Goal: Check status

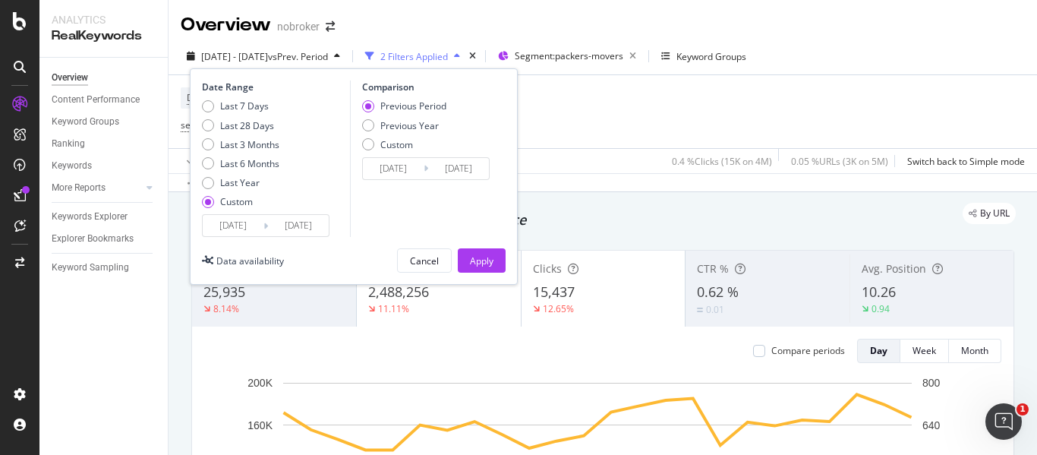
scroll to position [737, 0]
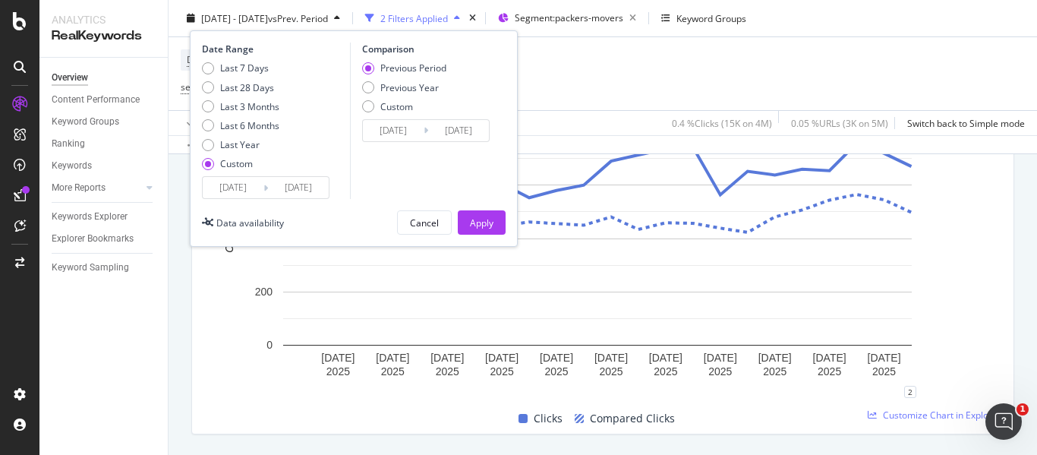
click at [263, 194] on icon at bounding box center [265, 187] width 5 height 14
click at [263, 174] on div "Last 7 Days Last 28 Days Last 3 Months Last 6 Months Last Year Custom" at bounding box center [240, 118] width 77 height 115
click at [257, 199] on div "Date Range Last 7 Days Last 28 Days Last 3 Months Last 6 Months Last Year Custo…" at bounding box center [354, 138] width 328 height 216
click at [260, 190] on input "[DATE]" at bounding box center [233, 187] width 61 height 21
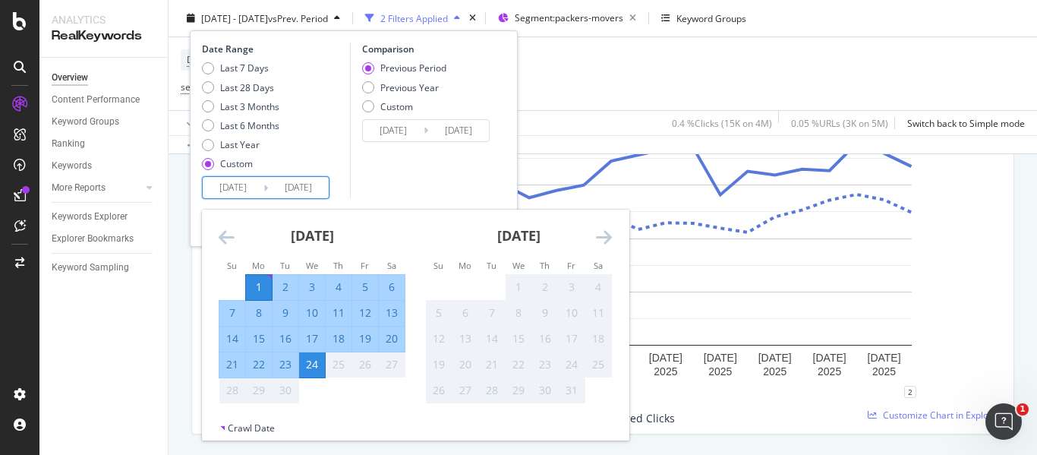
click at [254, 365] on div "22" at bounding box center [259, 364] width 26 height 15
type input "[DATE]"
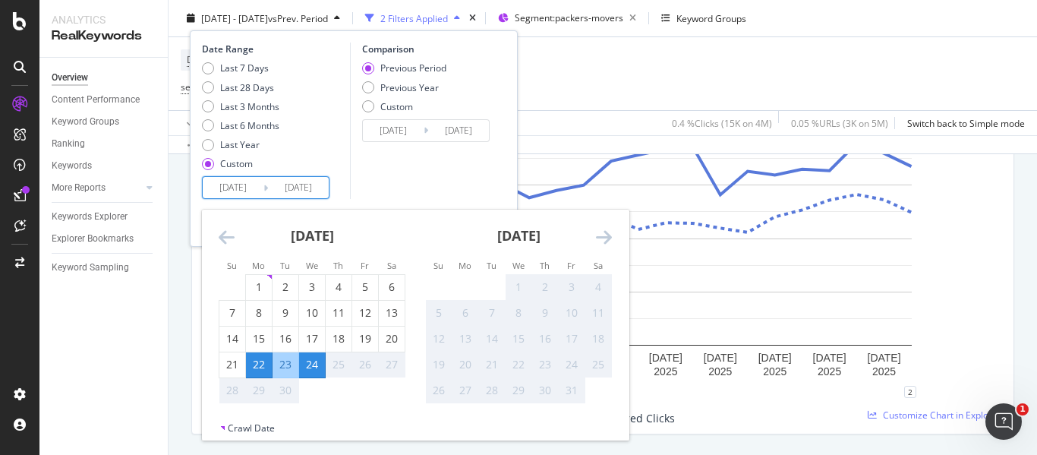
click at [314, 366] on div "24" at bounding box center [312, 364] width 26 height 15
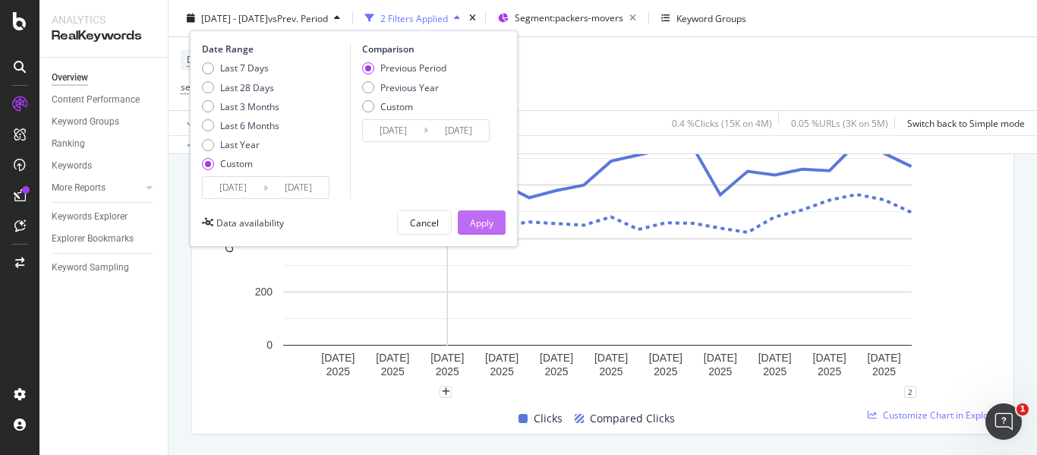
click at [502, 223] on button "Apply" at bounding box center [482, 222] width 48 height 24
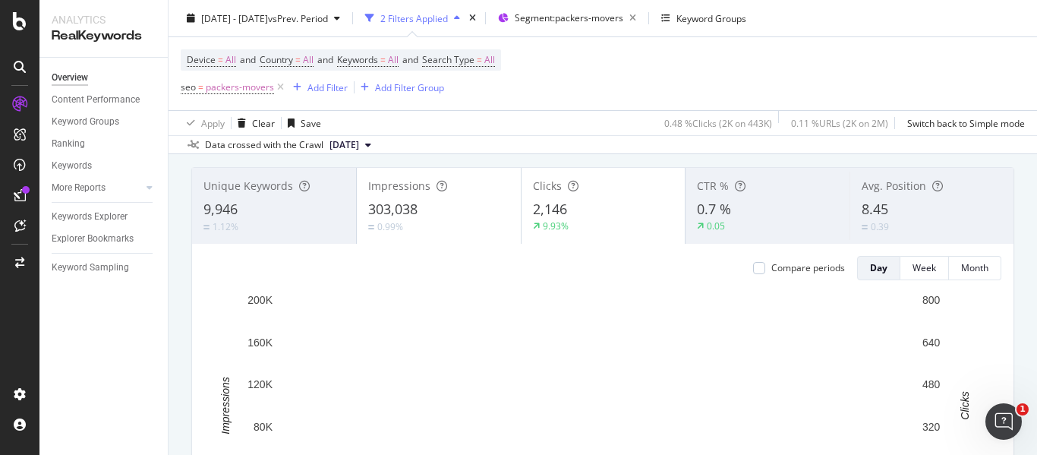
scroll to position [82, 0]
